Goal: Information Seeking & Learning: Learn about a topic

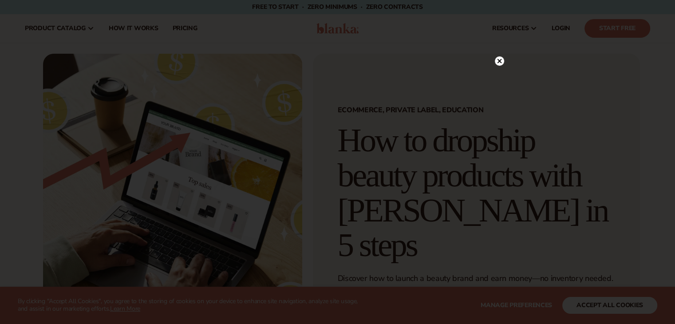
click at [499, 60] on circle at bounding box center [499, 60] width 9 height 9
